Goal: Task Accomplishment & Management: Manage account settings

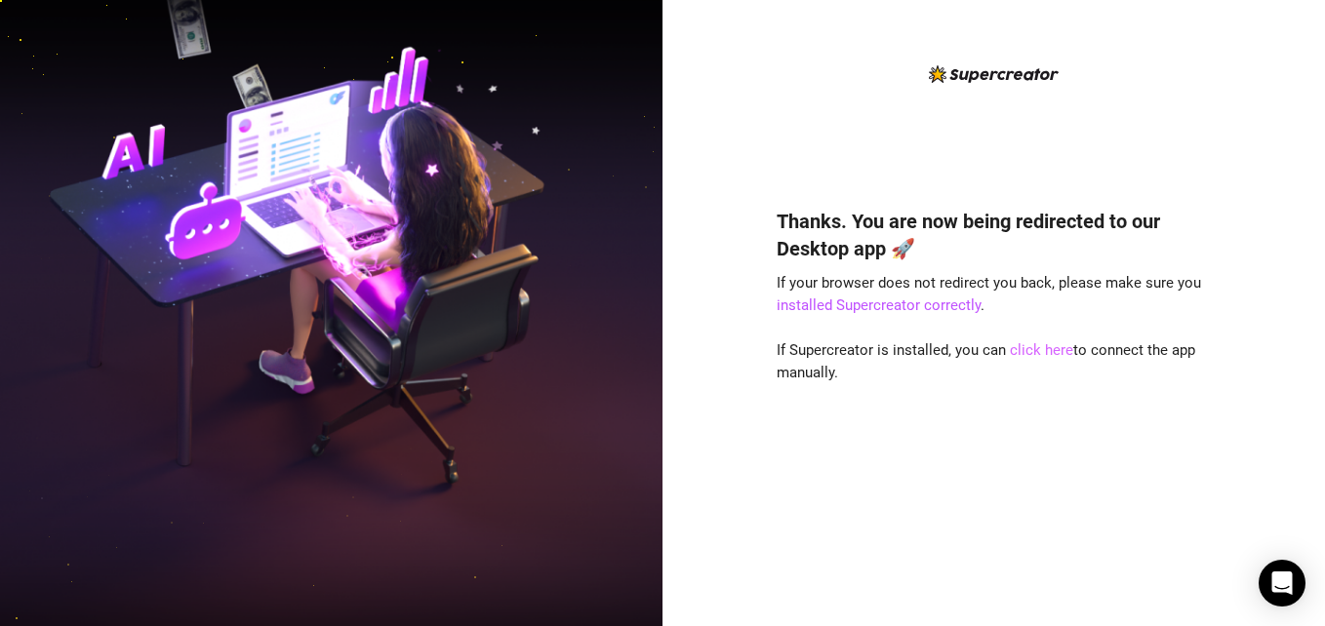
click at [1025, 352] on link "click here" at bounding box center [1041, 350] width 63 height 18
click at [1036, 349] on link "click here" at bounding box center [1041, 350] width 63 height 18
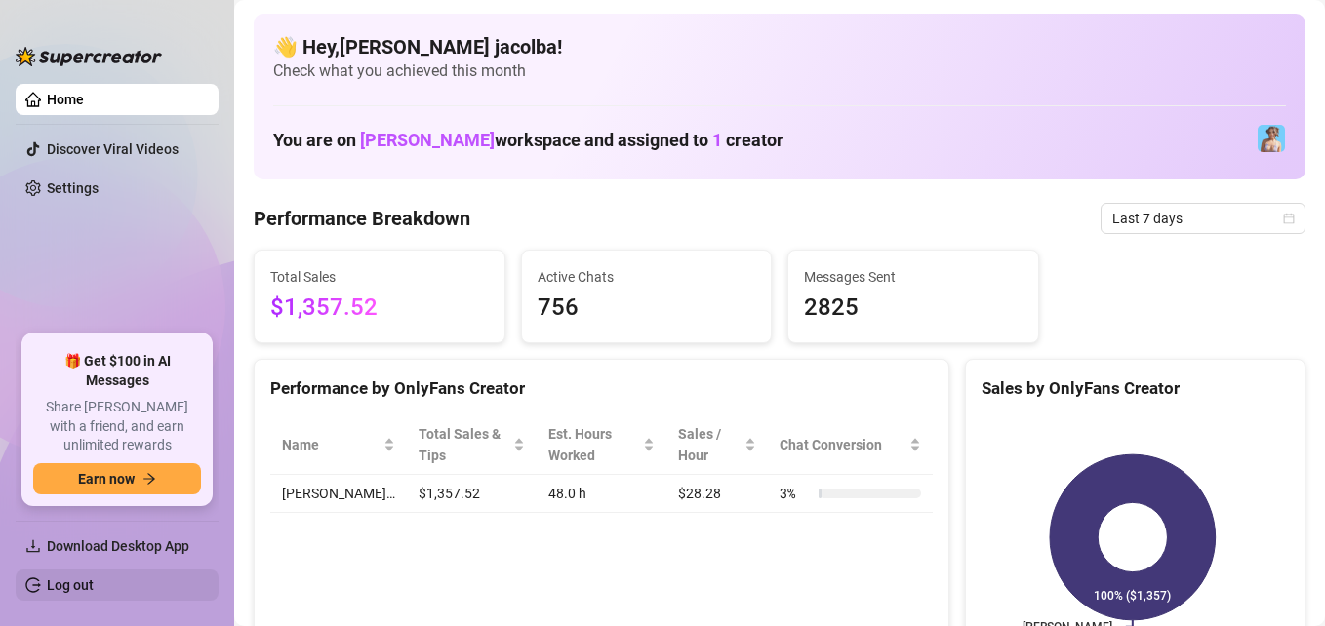
click at [90, 578] on link "Log out" at bounding box center [70, 585] width 47 height 16
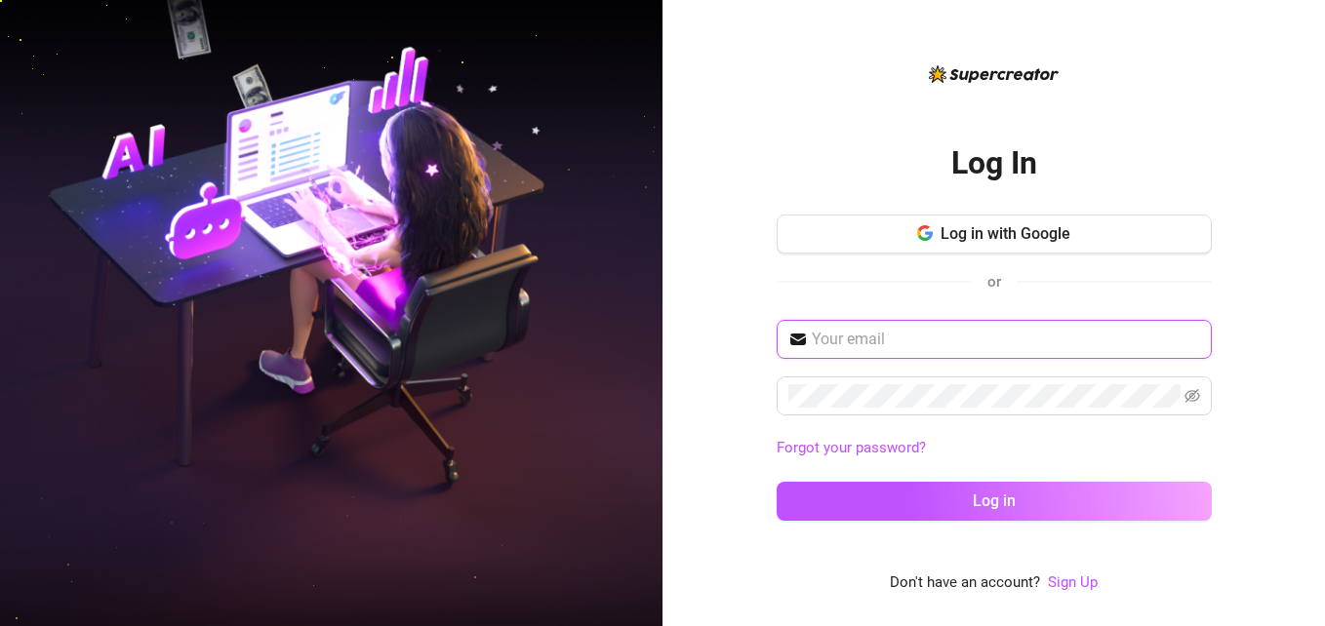
click at [1055, 342] on input "text" at bounding box center [1006, 339] width 388 height 23
type input "llamosa.beverly0112@gmail.com"
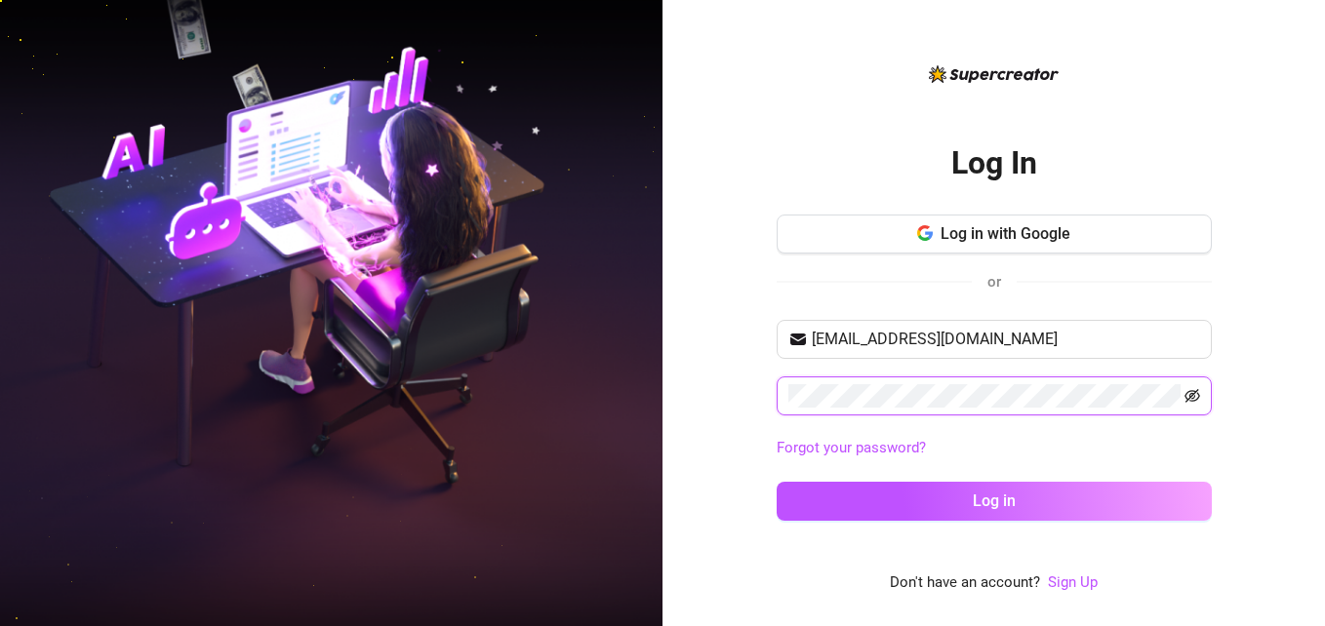
click at [1191, 390] on icon "eye-invisible" at bounding box center [1192, 396] width 16 height 14
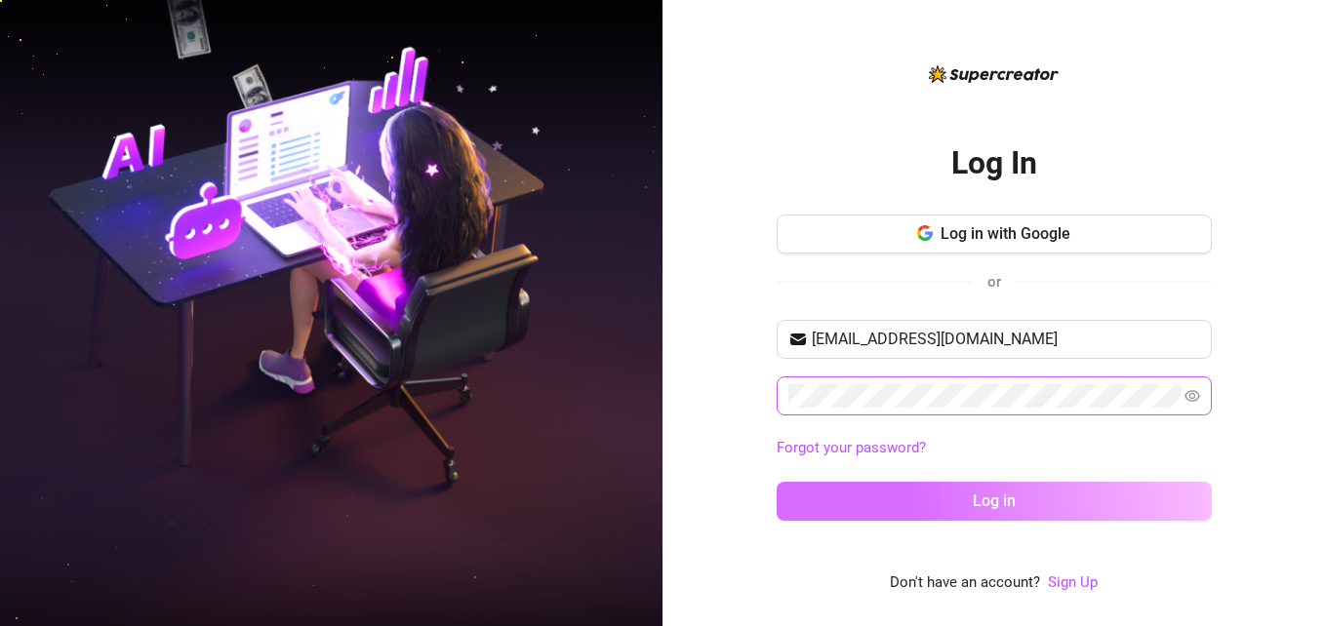
click at [797, 510] on button "Log in" at bounding box center [993, 501] width 435 height 39
